Goal: Information Seeking & Learning: Learn about a topic

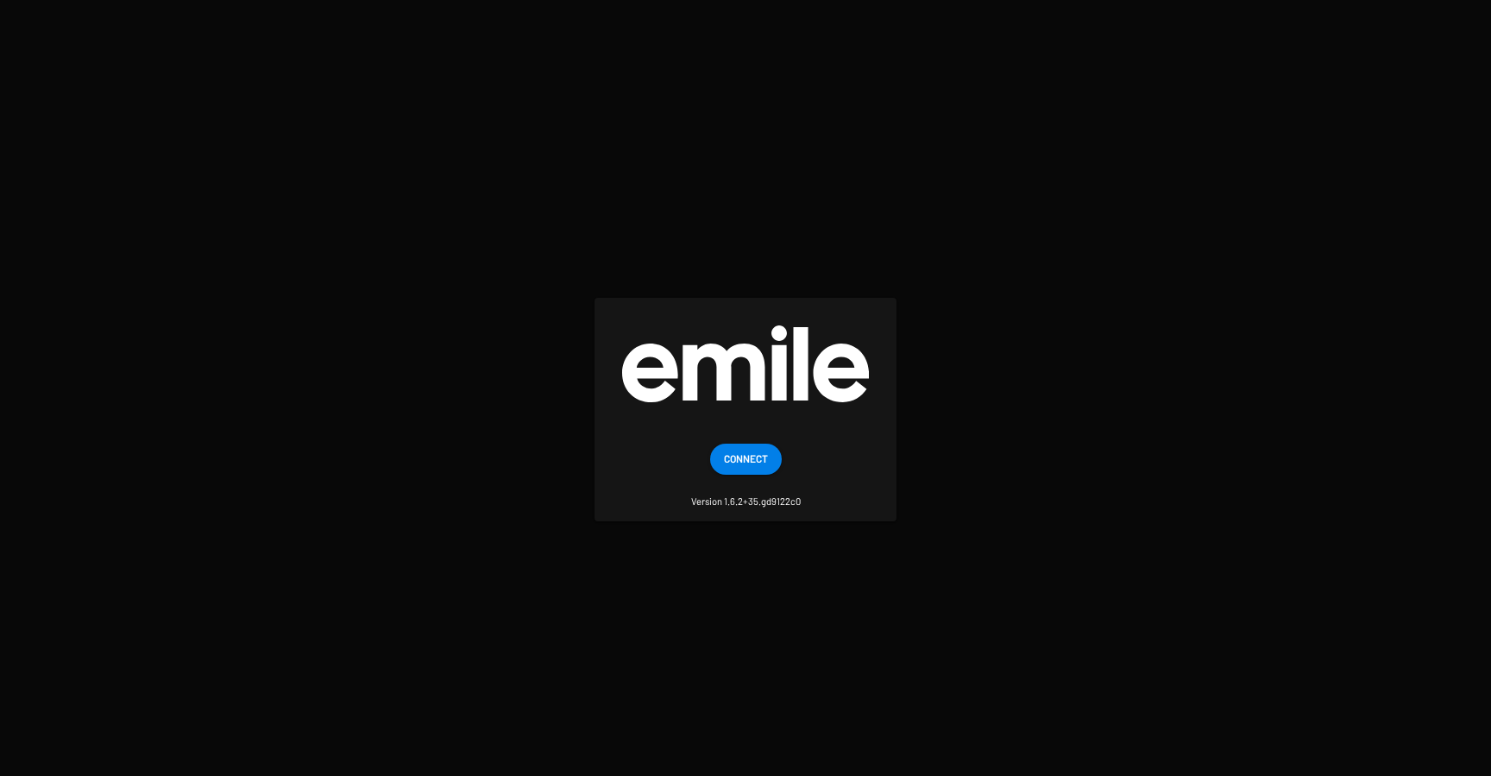
click at [768, 463] on button "Connect" at bounding box center [746, 459] width 72 height 31
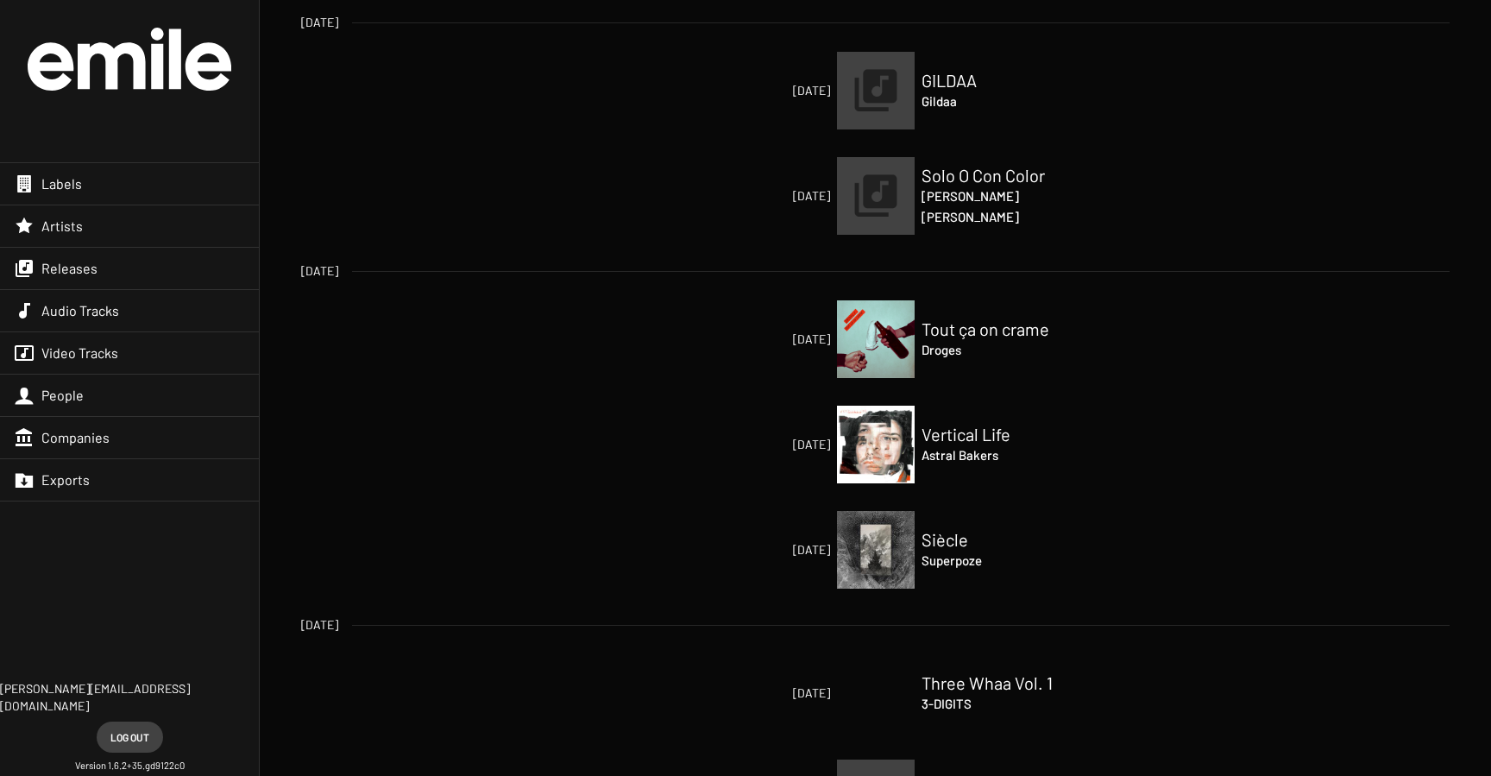
click at [954, 177] on h2 "Solo O Con Color" at bounding box center [1008, 175] width 173 height 21
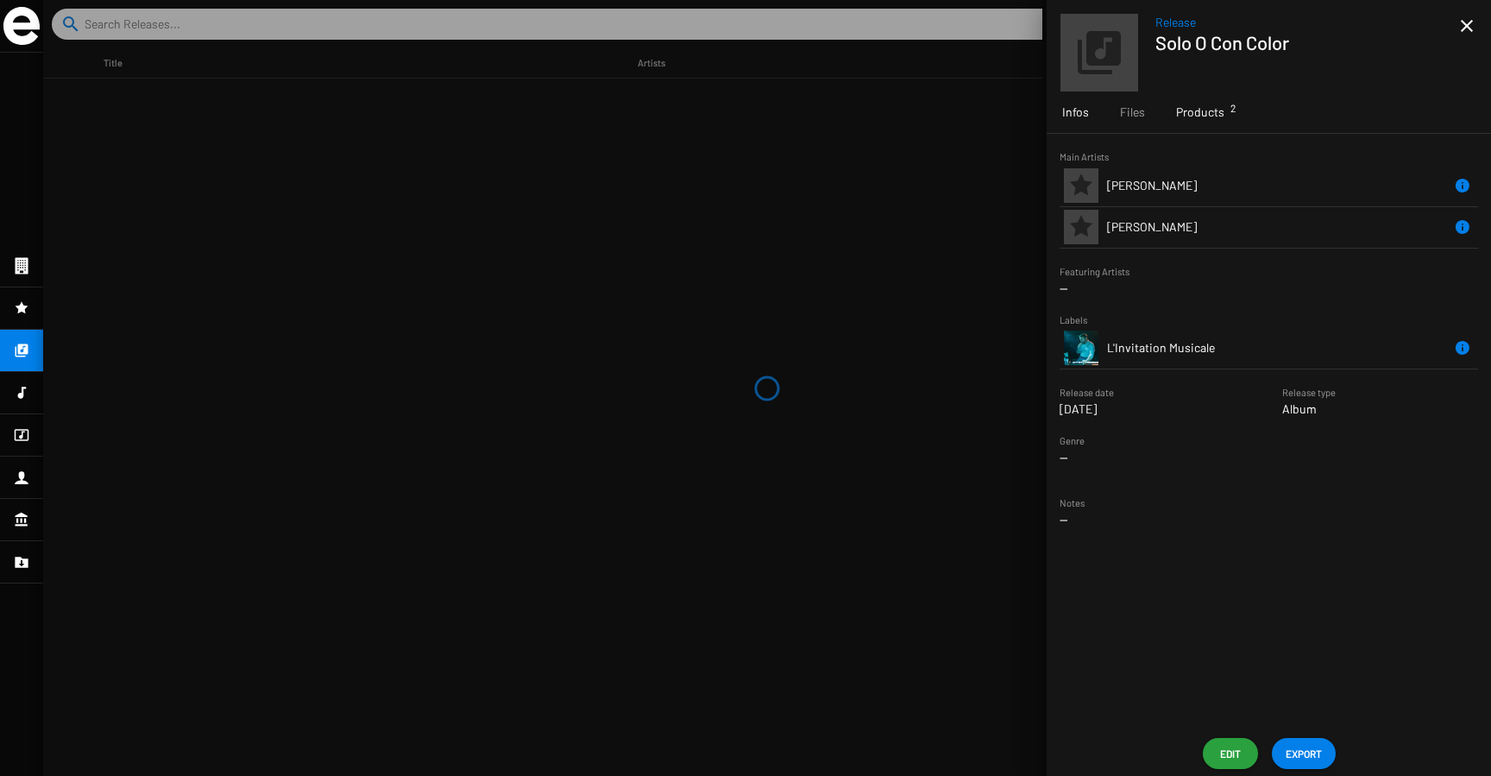
click at [1187, 114] on span "Products 2" at bounding box center [1200, 112] width 48 height 17
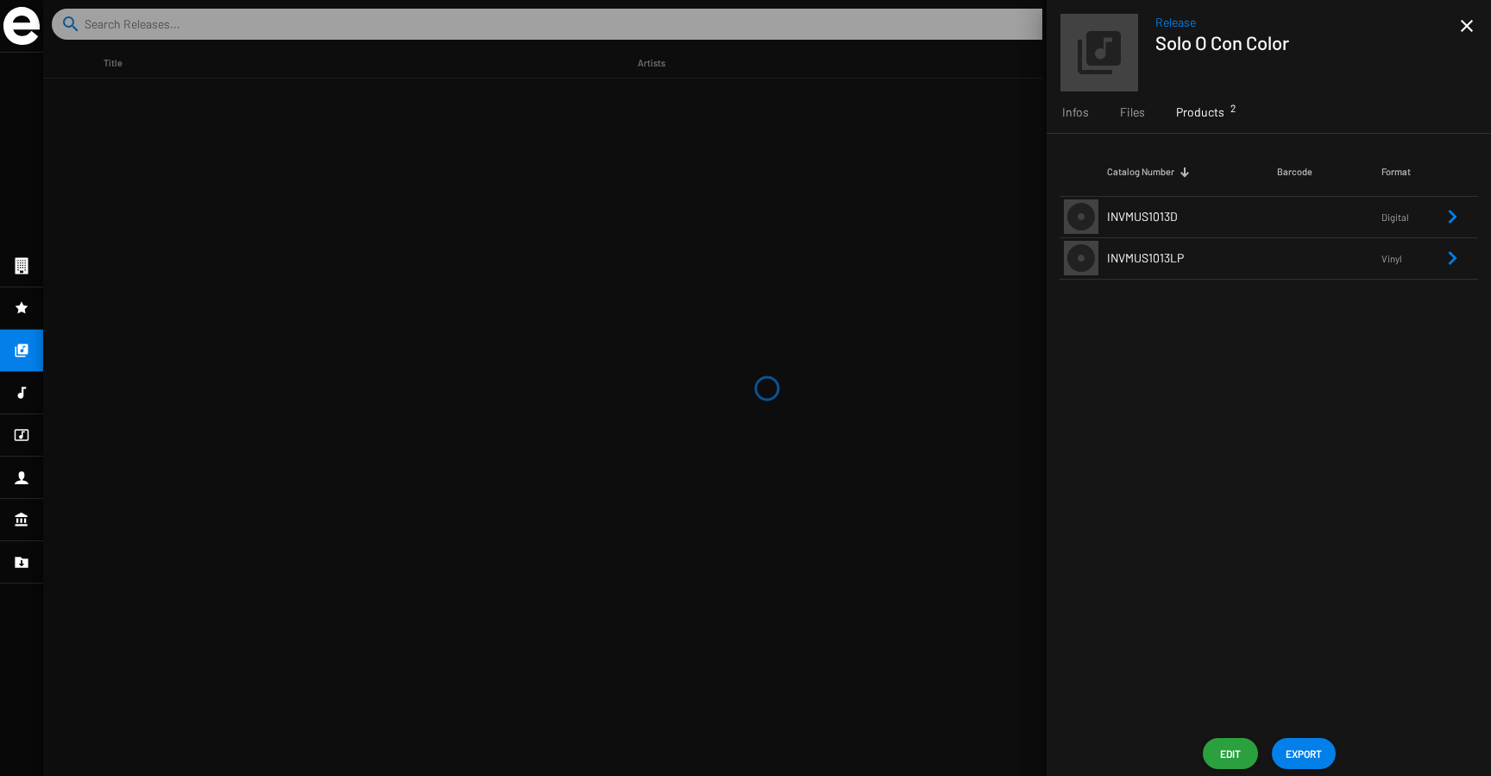
click at [1173, 247] on td "INVMUS1013LP" at bounding box center [1192, 257] width 170 height 41
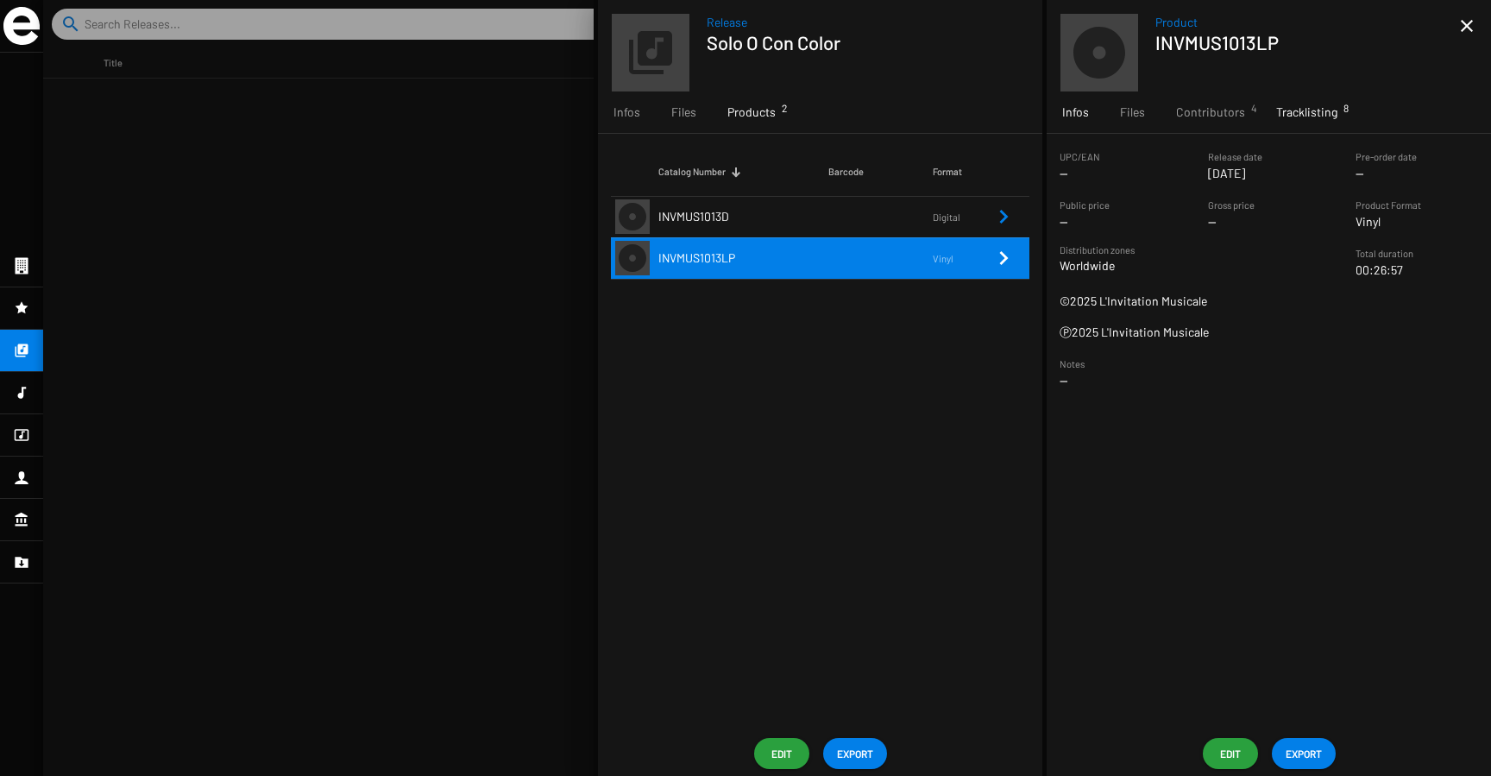
click at [1284, 117] on span "Tracklisting 8" at bounding box center [1306, 112] width 61 height 17
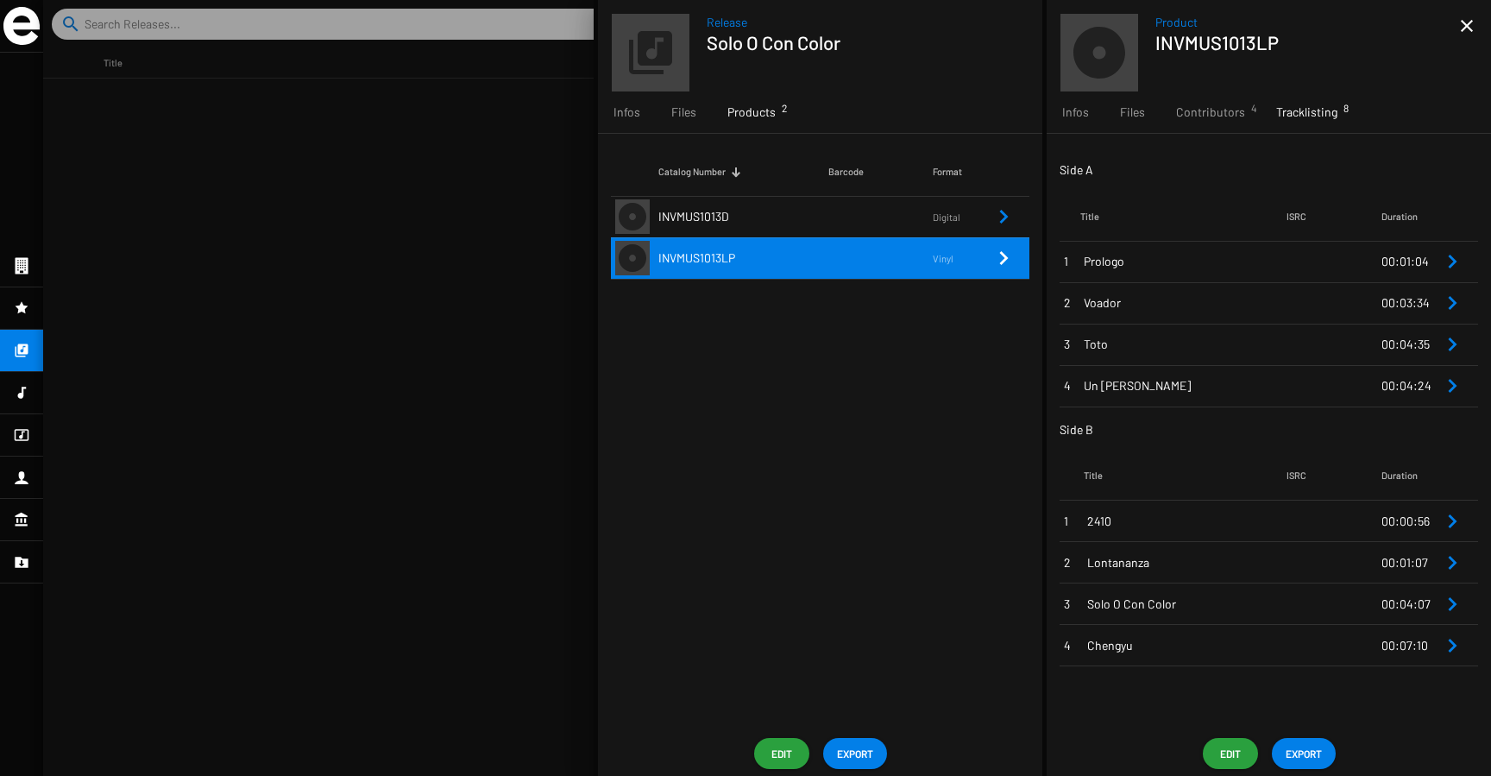
click at [1307, 262] on td at bounding box center [1334, 261] width 95 height 41
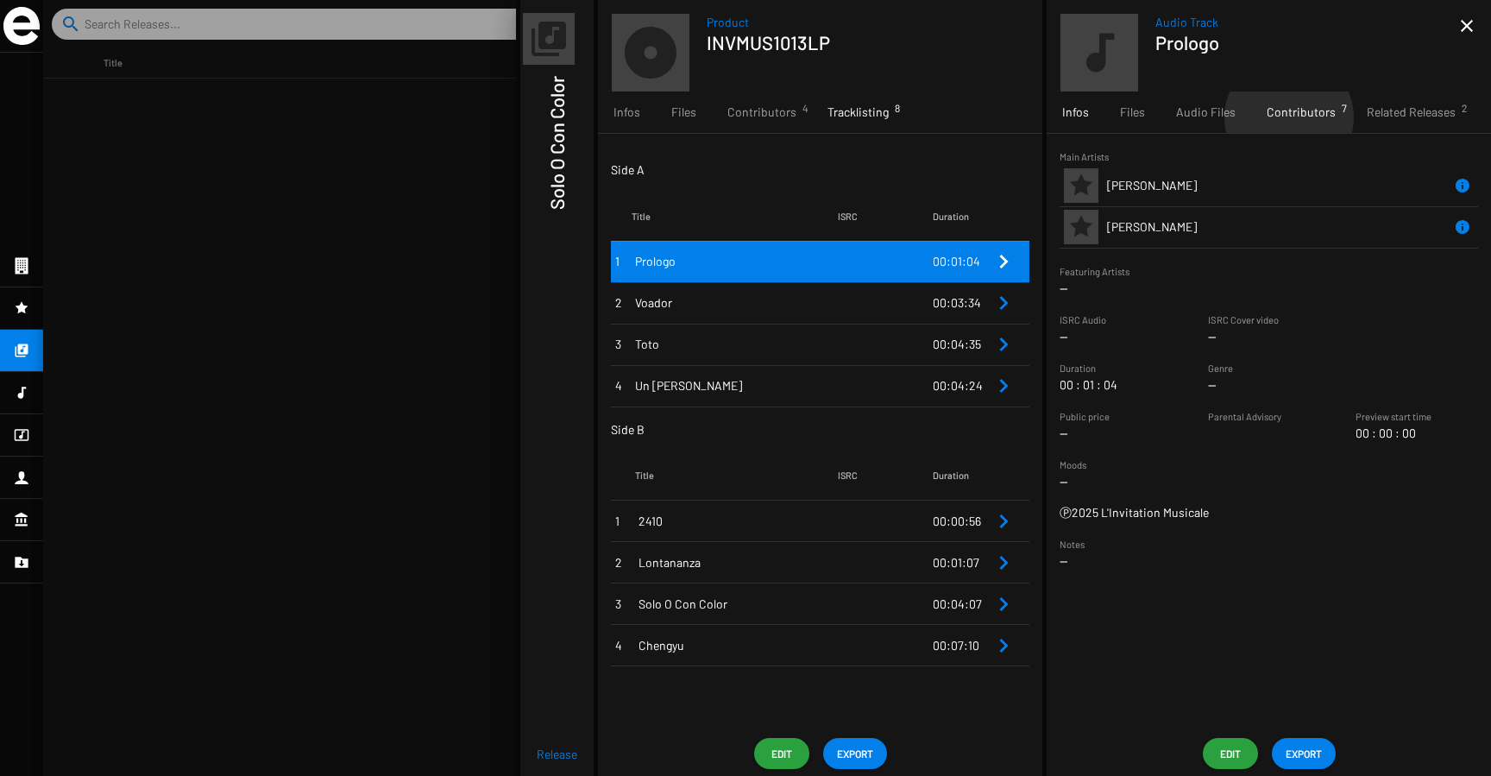
click at [1286, 117] on span "Contributors 7" at bounding box center [1301, 112] width 69 height 17
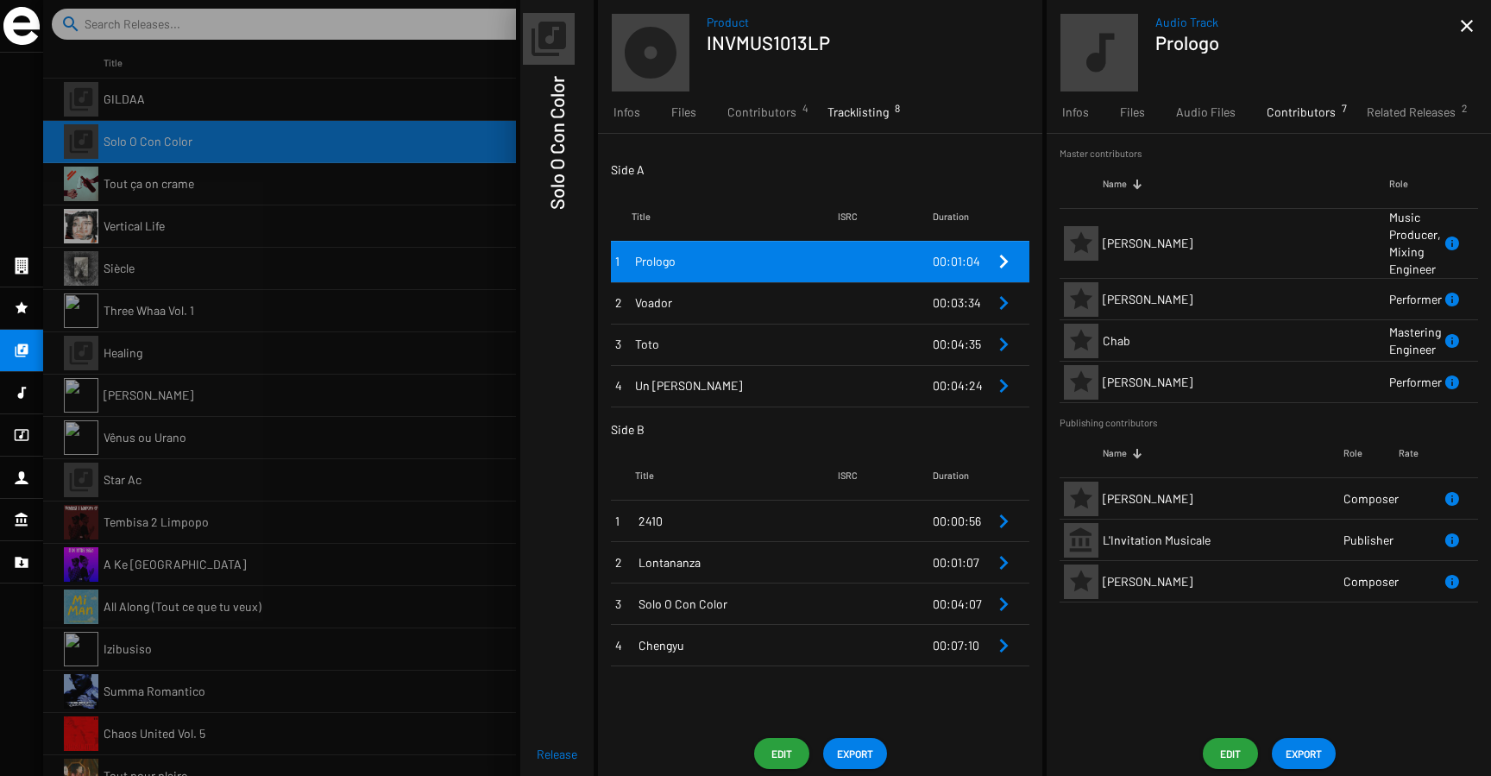
click at [1471, 27] on mat-icon "close" at bounding box center [1467, 26] width 21 height 21
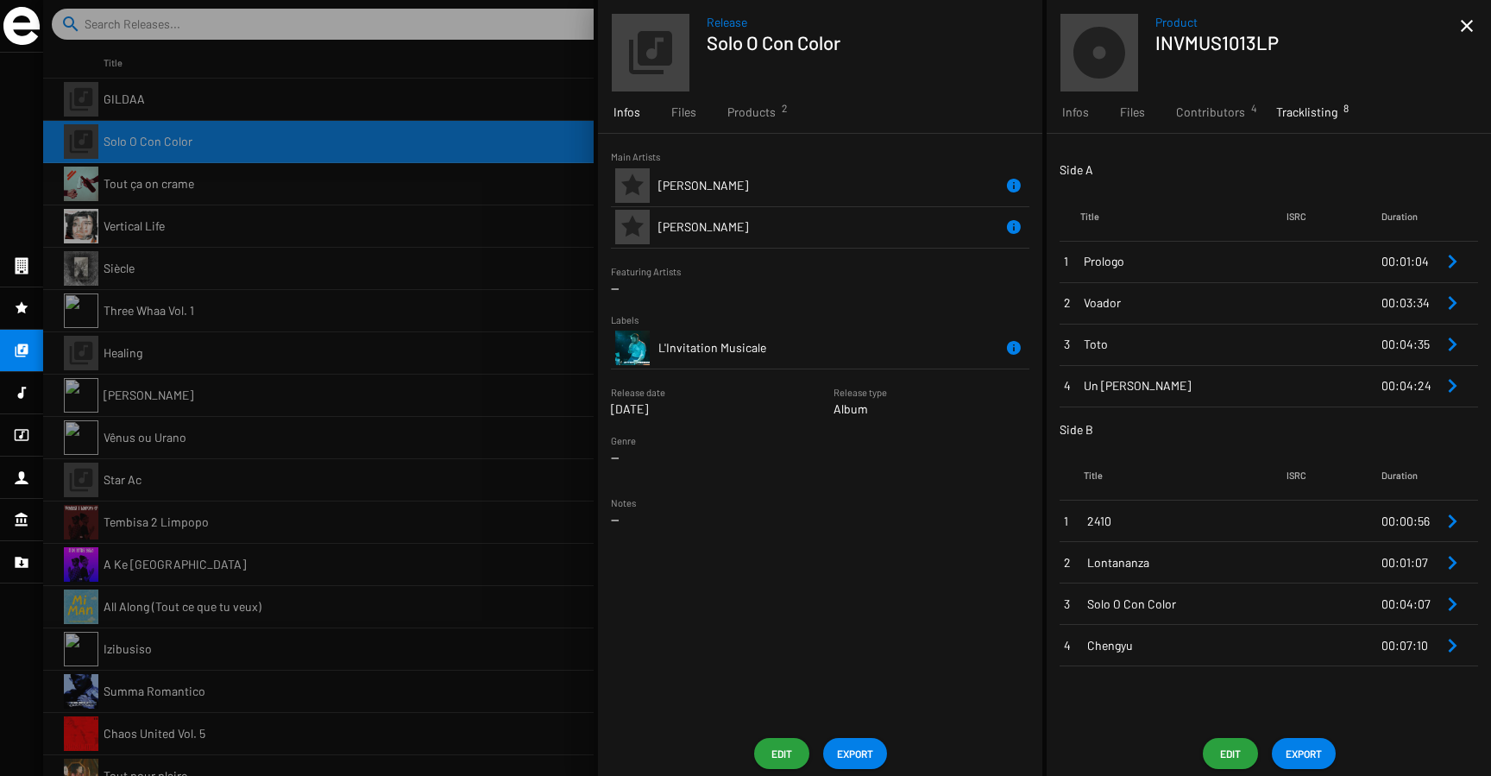
click at [1471, 27] on mat-icon "close" at bounding box center [1467, 26] width 21 height 21
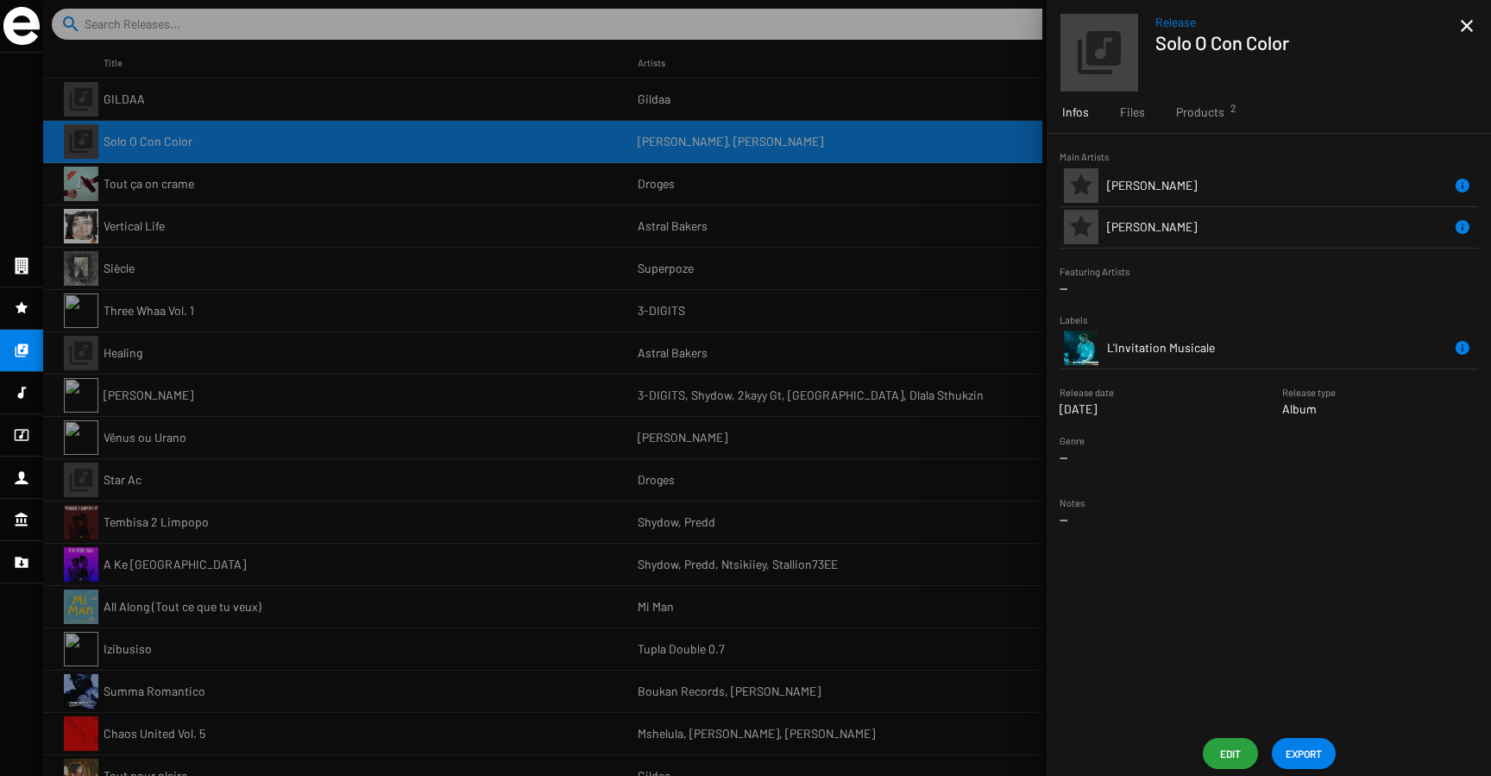
drag, startPoint x: 1298, startPoint y: 45, endPoint x: 1136, endPoint y: 43, distance: 161.4
click at [1136, 45] on app-overview-header "Release Solo O Con Color close" at bounding box center [1269, 45] width 444 height 91
click at [1229, 41] on h1 "Solo O Con Color" at bounding box center [1300, 42] width 291 height 22
